Goal: Find specific fact: Find specific fact

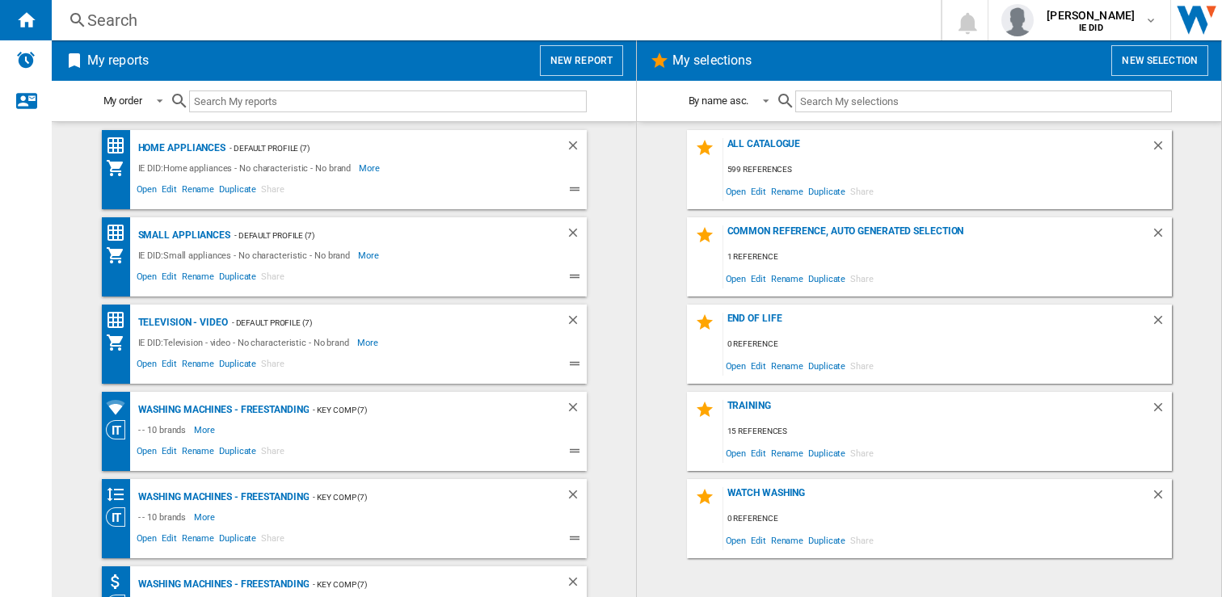
click at [302, 23] on div "Search" at bounding box center [492, 20] width 811 height 23
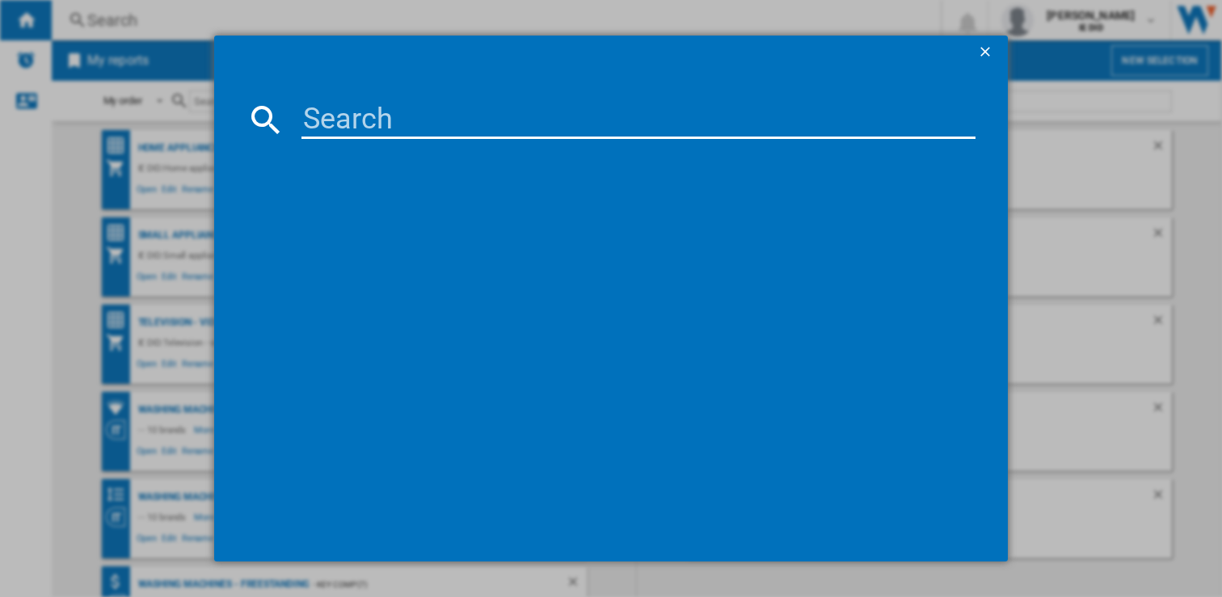
click at [320, 116] on input at bounding box center [638, 119] width 675 height 39
type input "kbin3001"
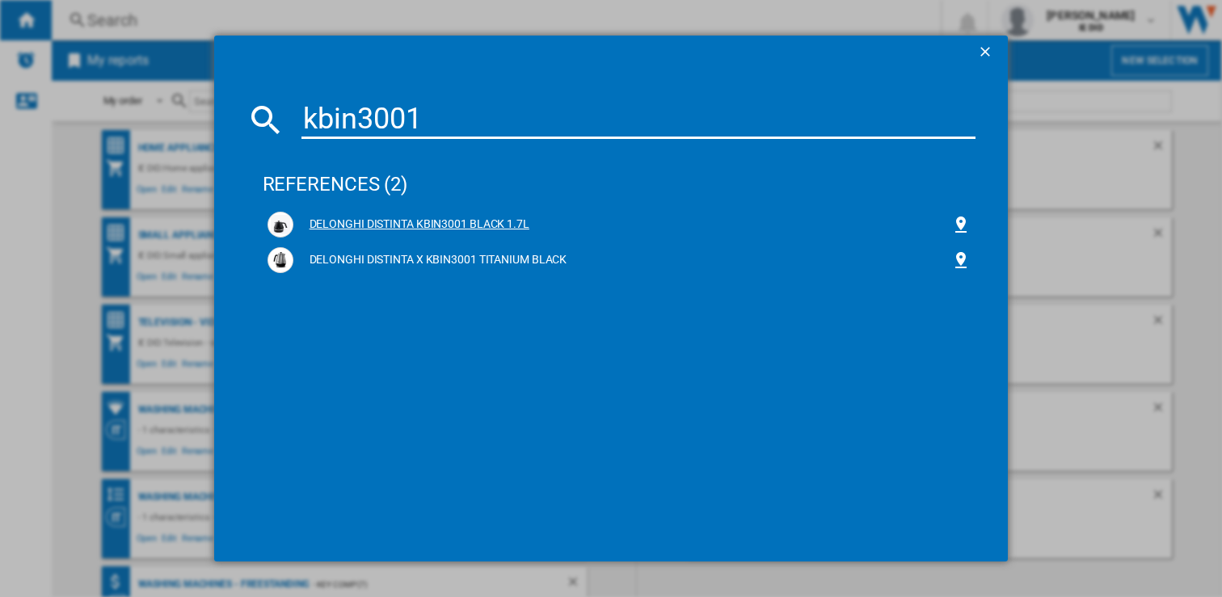
click at [492, 225] on div "DELONGHI DISTINTA KBIN3001 BLACK 1.7L" at bounding box center [622, 225] width 658 height 16
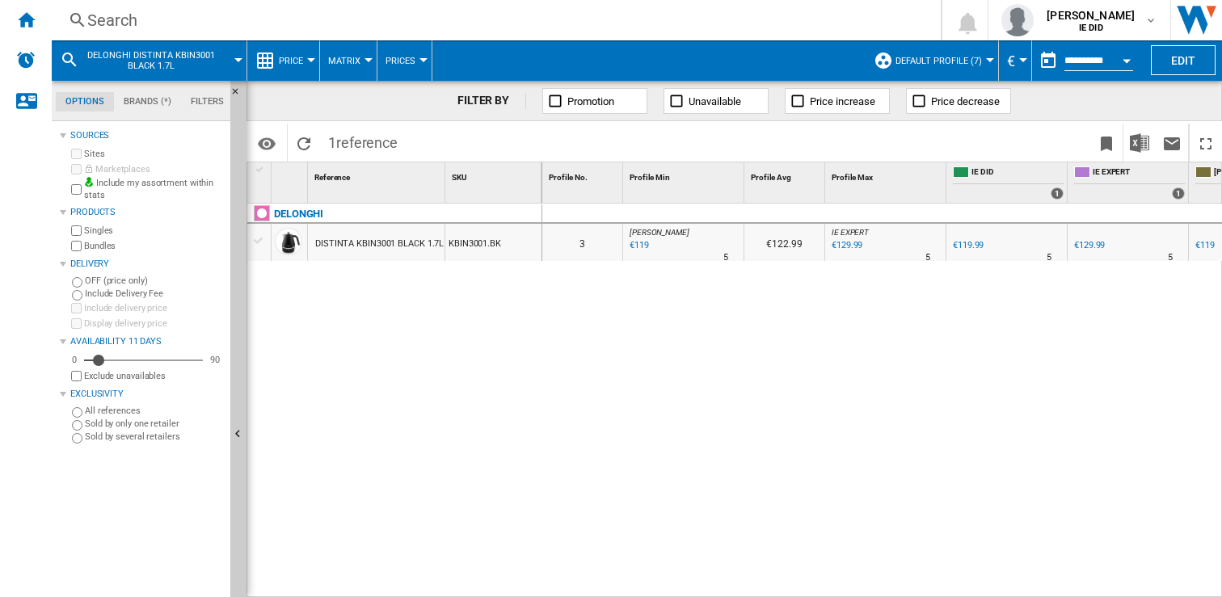
click at [233, 27] on div "Search" at bounding box center [492, 20] width 811 height 23
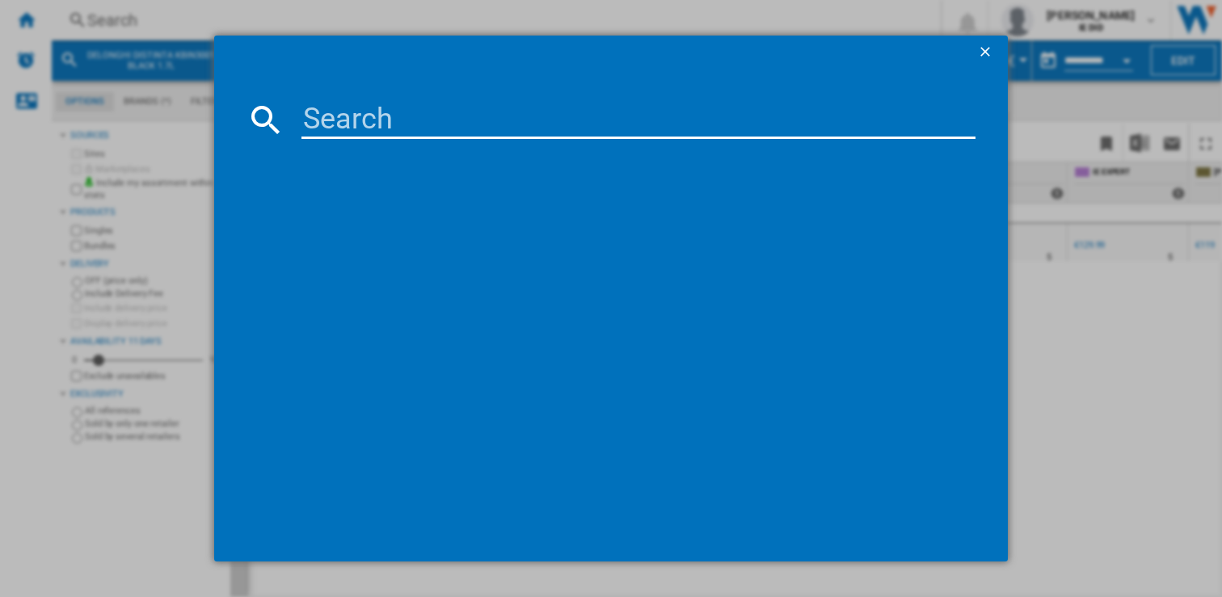
click at [308, 117] on input at bounding box center [638, 119] width 675 height 39
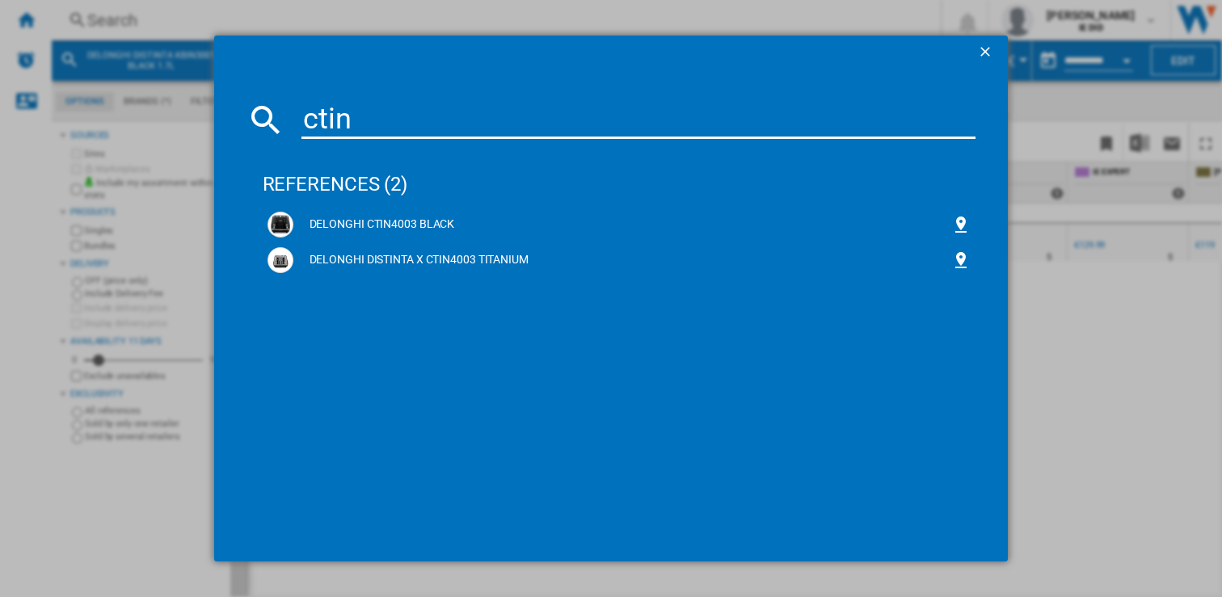
type input "ctin"
click at [406, 223] on div "DELONGHI CTIN4003 BLACK" at bounding box center [622, 225] width 658 height 16
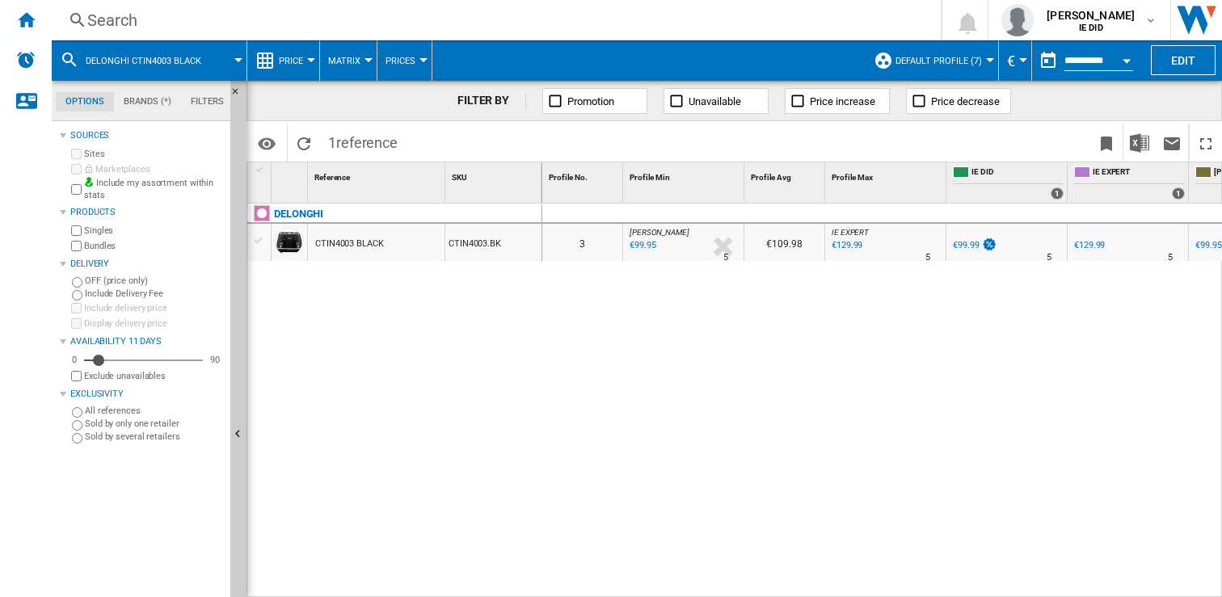
click at [641, 246] on div "€99.95" at bounding box center [641, 246] width 28 height 16
